Goal: Task Accomplishment & Management: Use online tool/utility

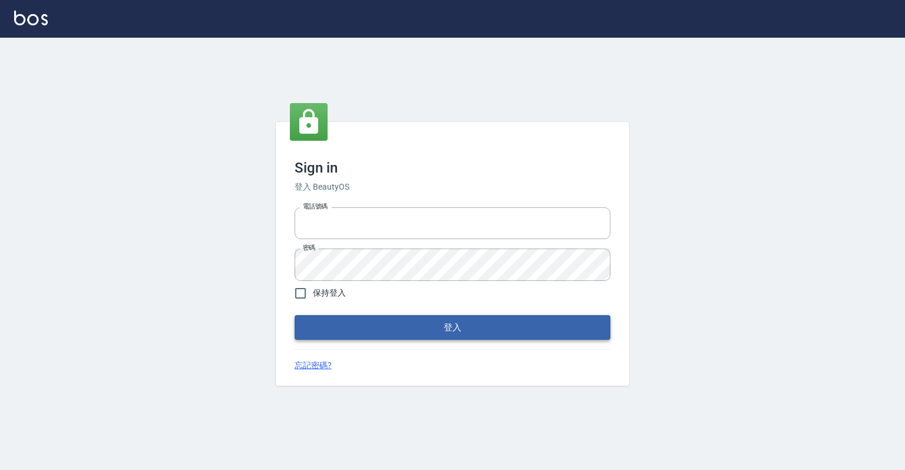
type input "0918176355"
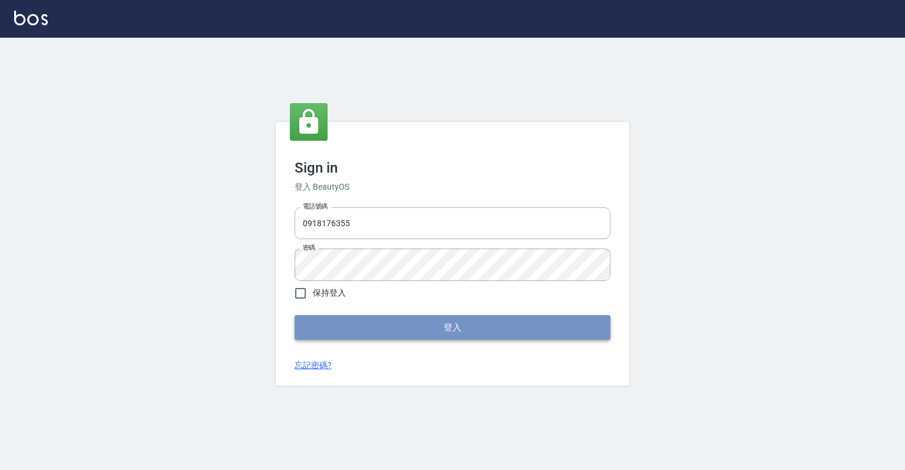
click at [523, 329] on button "登入" at bounding box center [453, 327] width 316 height 25
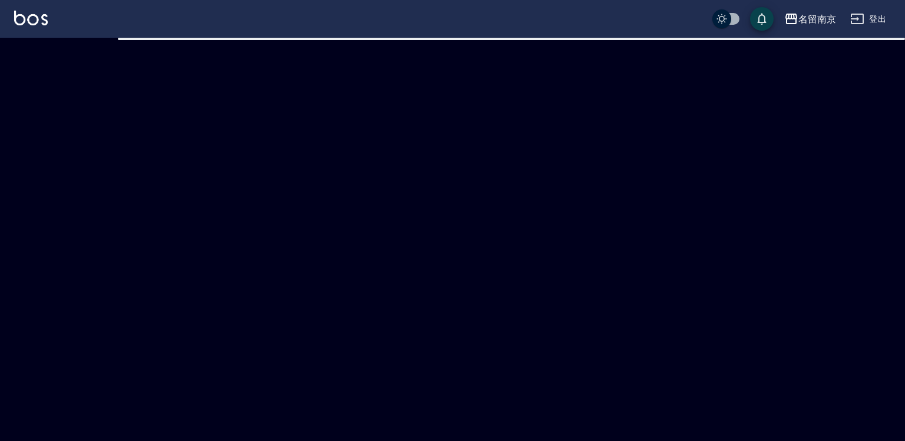
checkbox input "true"
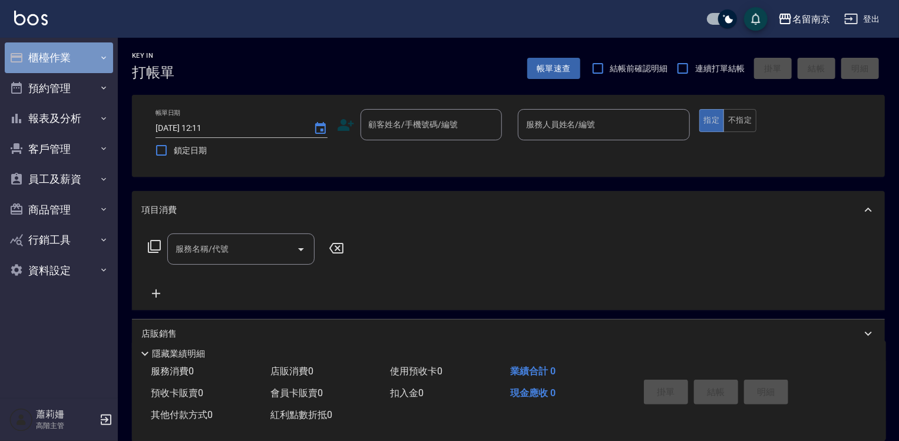
click at [72, 52] on button "櫃檯作業" at bounding box center [59, 57] width 108 height 31
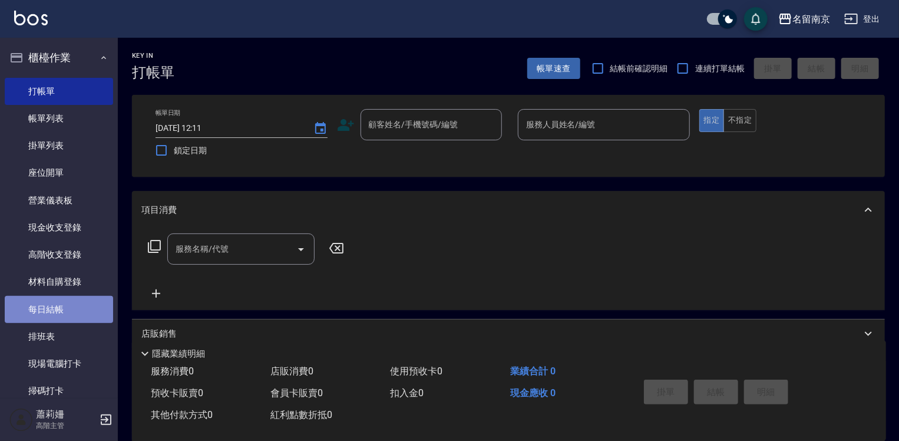
click at [77, 306] on link "每日結帳" at bounding box center [59, 309] width 108 height 27
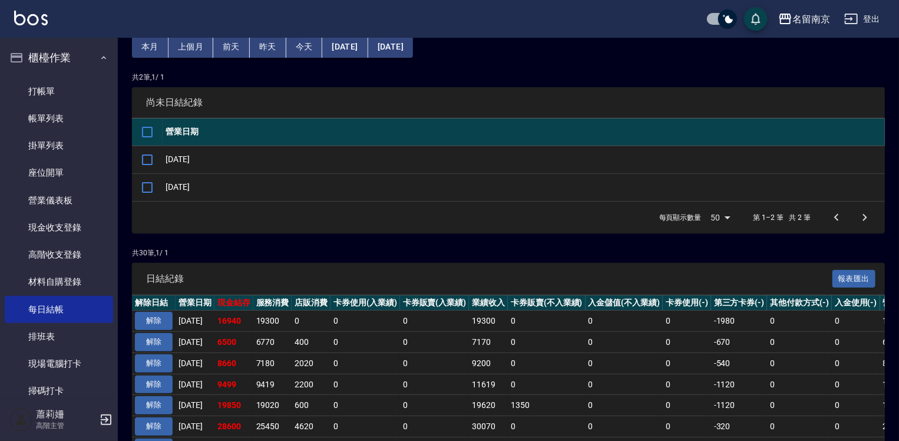
scroll to position [118, 0]
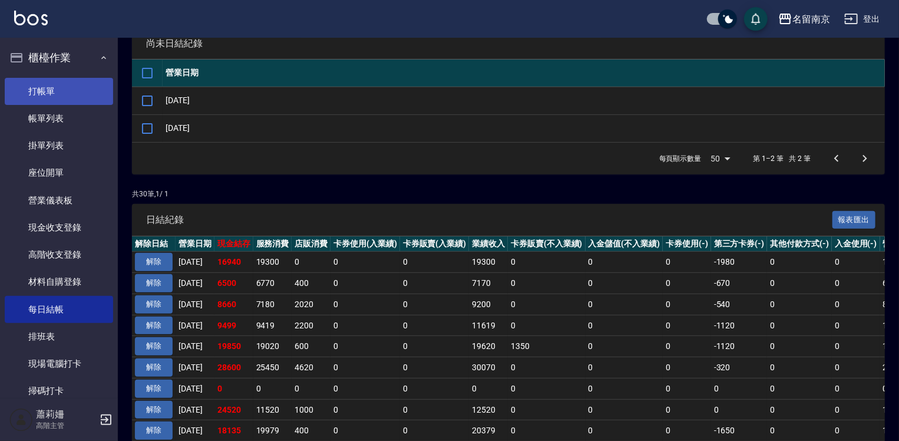
click at [64, 86] on link "打帳單" at bounding box center [59, 91] width 108 height 27
